Goal: Task Accomplishment & Management: Use online tool/utility

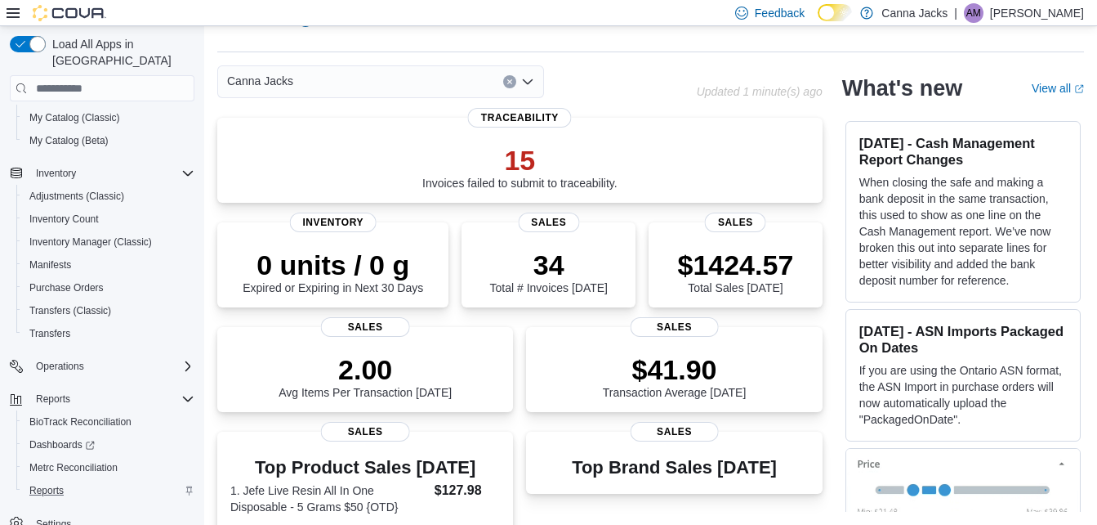
scroll to position [158, 0]
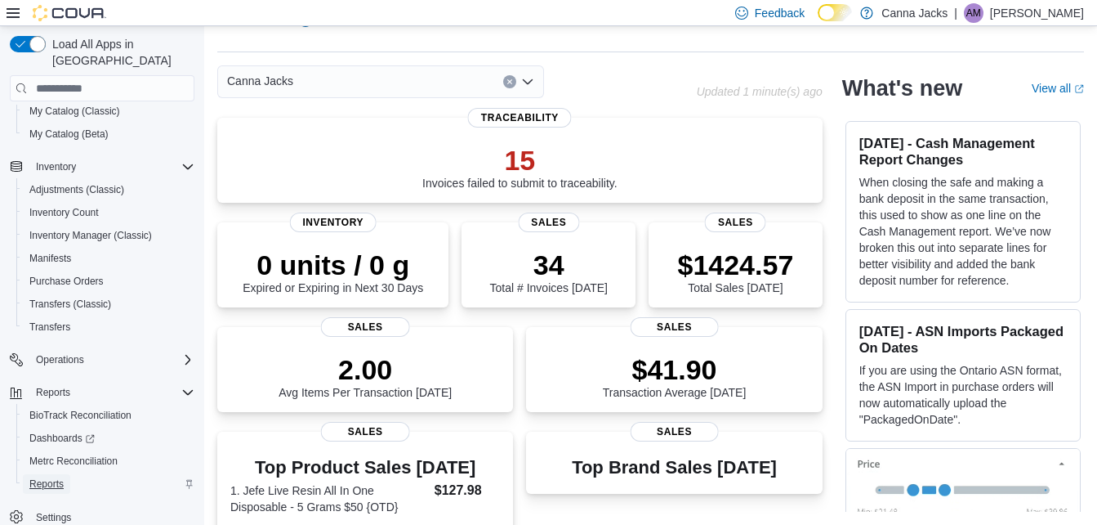
click at [64, 474] on link "Reports" at bounding box center [46, 484] width 47 height 20
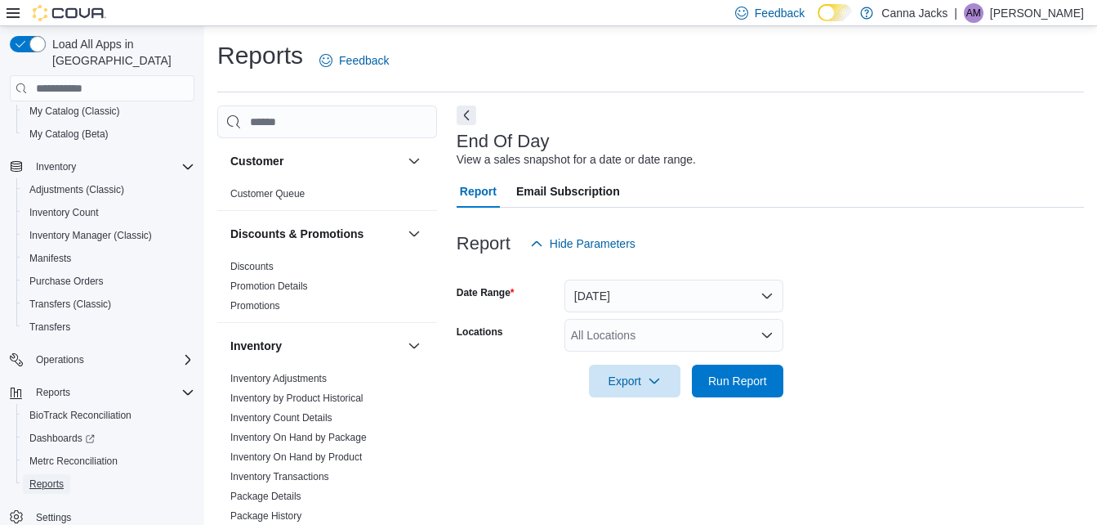
scroll to position [20, 0]
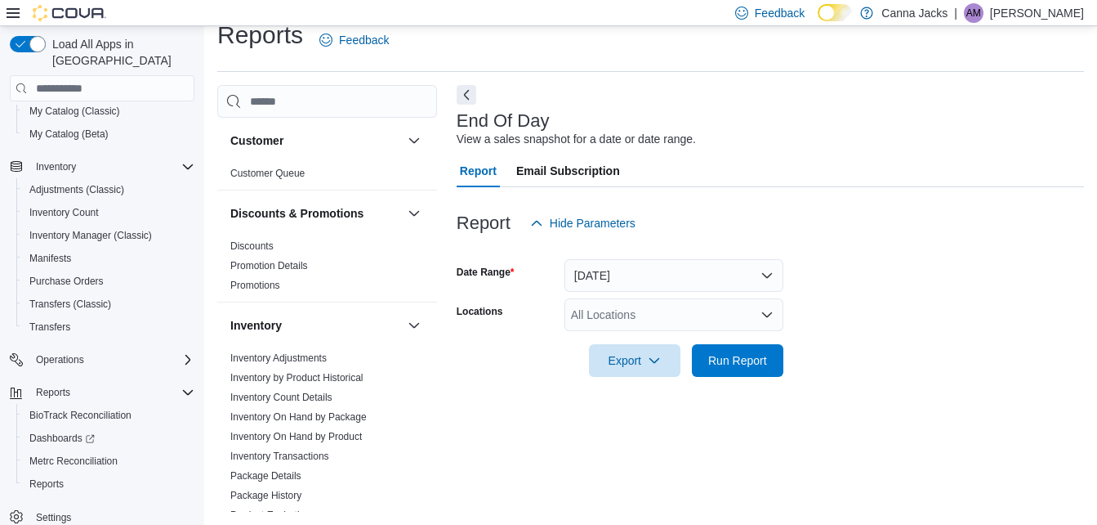
click at [668, 319] on div "All Locations" at bounding box center [674, 314] width 219 height 33
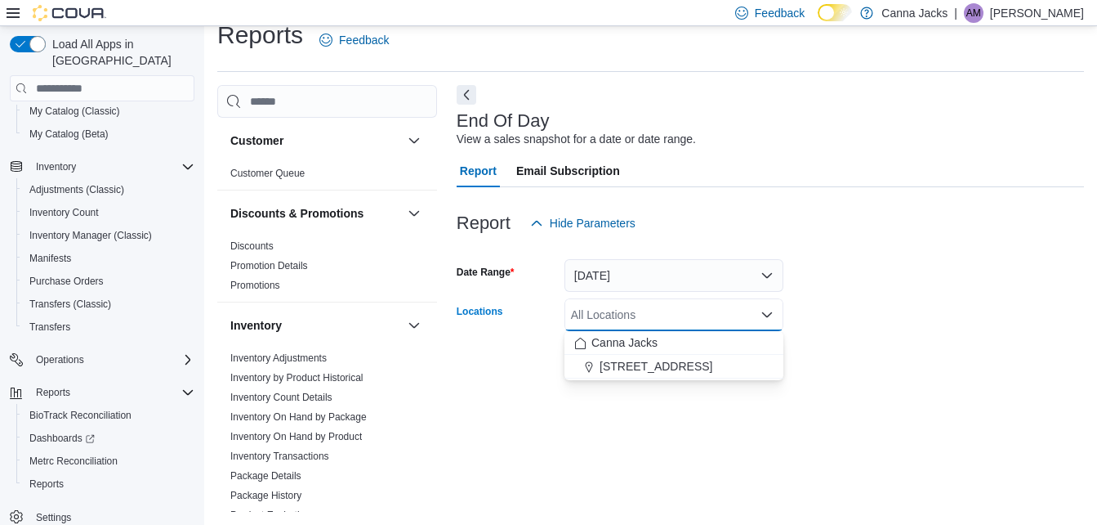
click at [641, 369] on span "[STREET_ADDRESS]" at bounding box center [656, 366] width 113 height 16
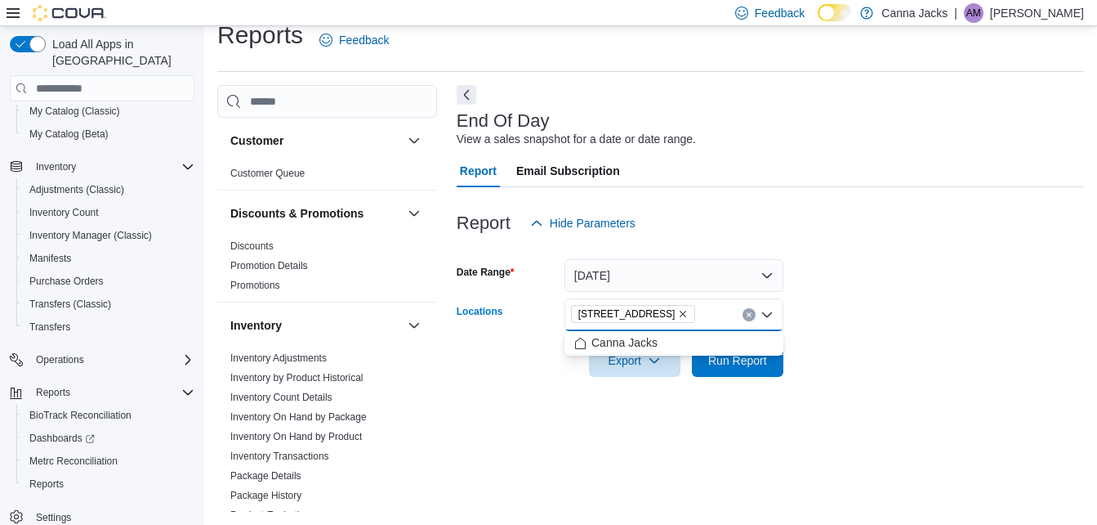
click at [641, 339] on span "Canna Jacks" at bounding box center [625, 342] width 66 height 16
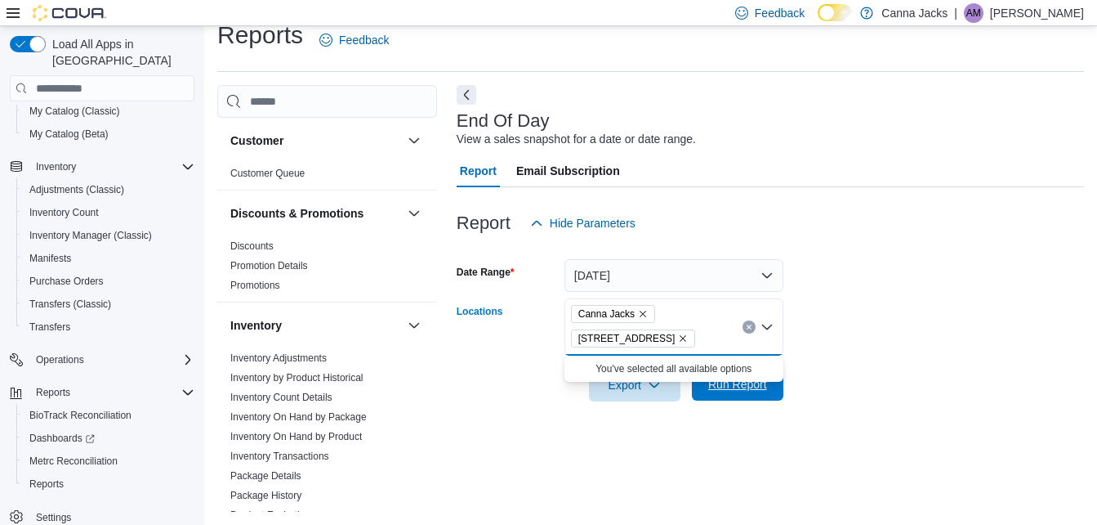
click at [732, 395] on span "Run Report" at bounding box center [738, 384] width 72 height 33
